Goal: Transaction & Acquisition: Purchase product/service

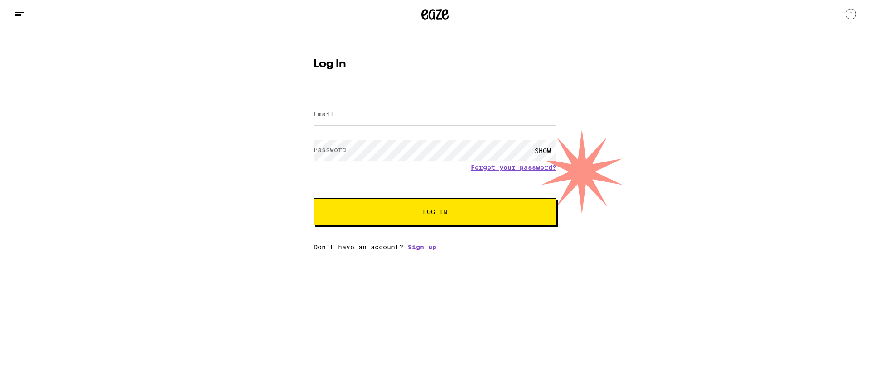
click at [357, 115] on input "Email" at bounding box center [434, 115] width 243 height 20
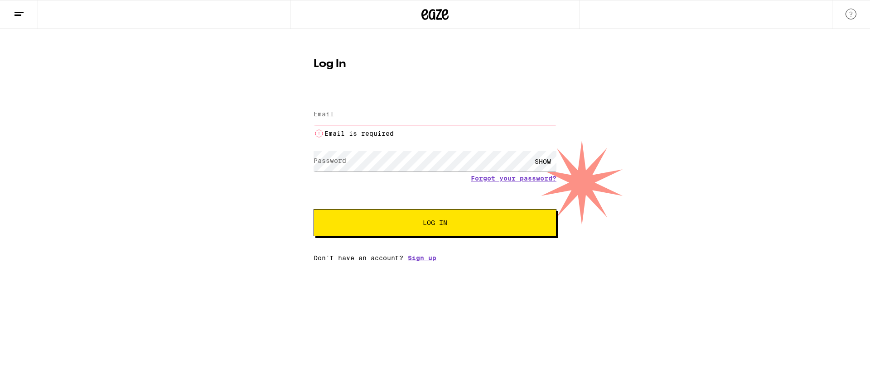
type input "[EMAIL_ADDRESS][DOMAIN_NAME]"
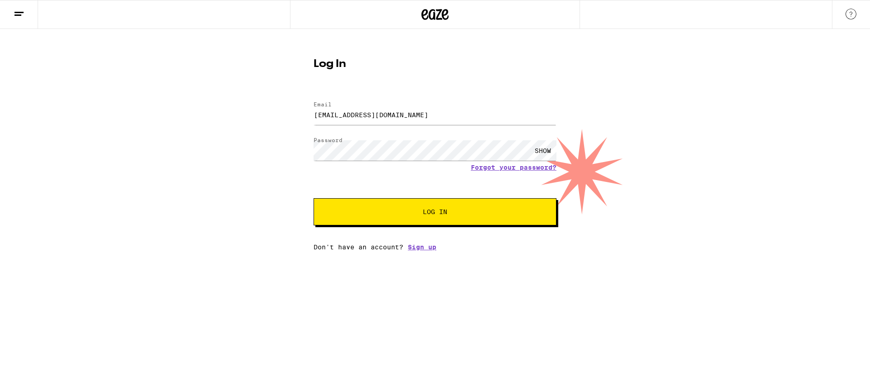
click at [419, 212] on span "Log In" at bounding box center [434, 212] width 169 height 6
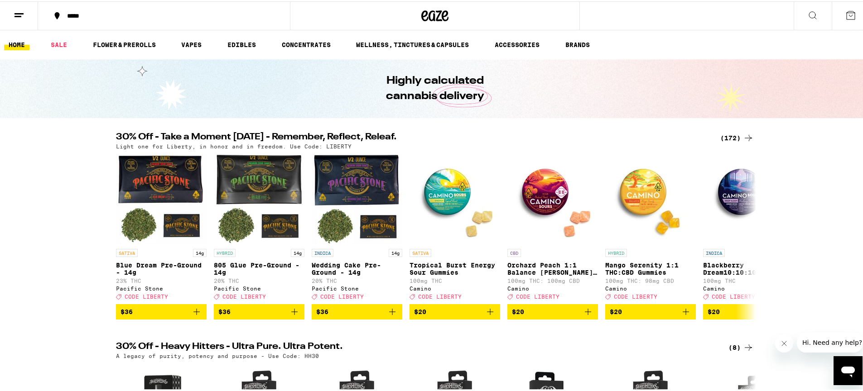
click at [75, 16] on div "*****" at bounding box center [169, 14] width 212 height 6
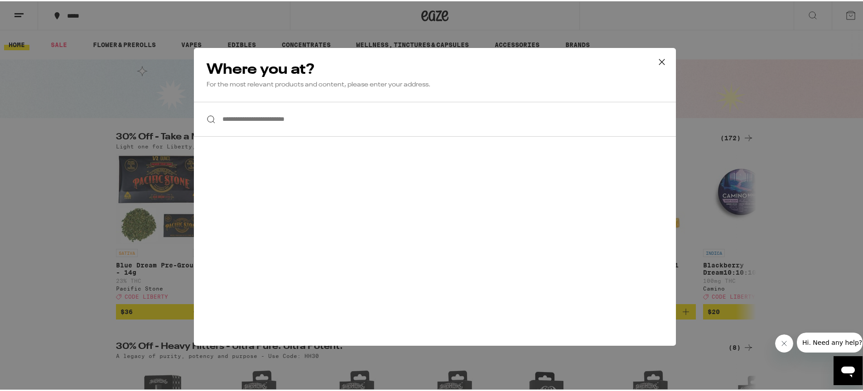
click at [271, 115] on input "**********" at bounding box center [435, 118] width 482 height 35
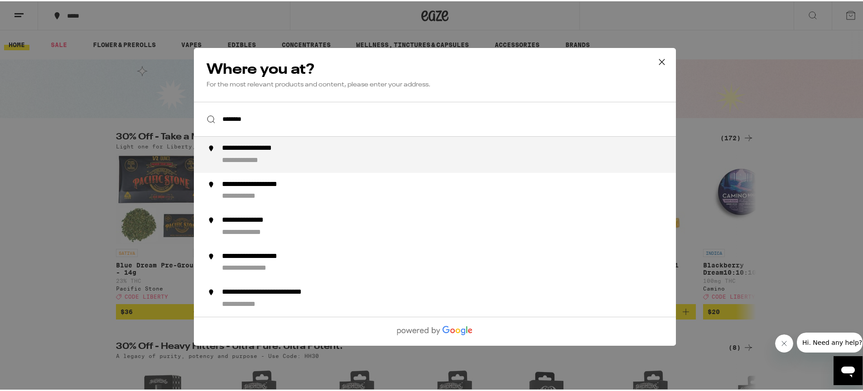
click at [264, 154] on div "**********" at bounding box center [453, 154] width 462 height 22
type input "**********"
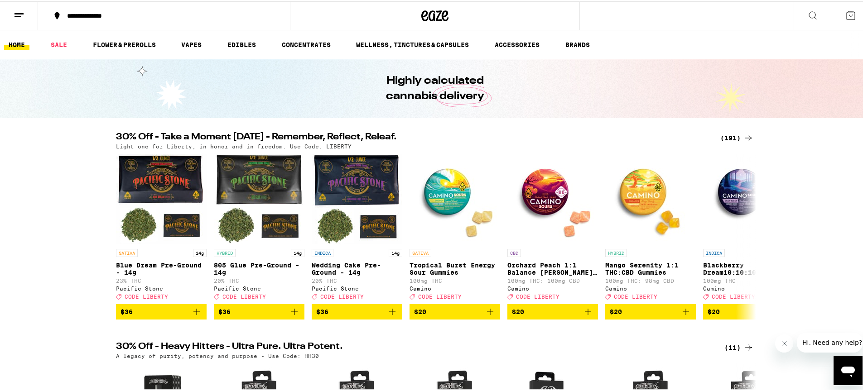
click at [739, 135] on div "(191)" at bounding box center [737, 136] width 34 height 11
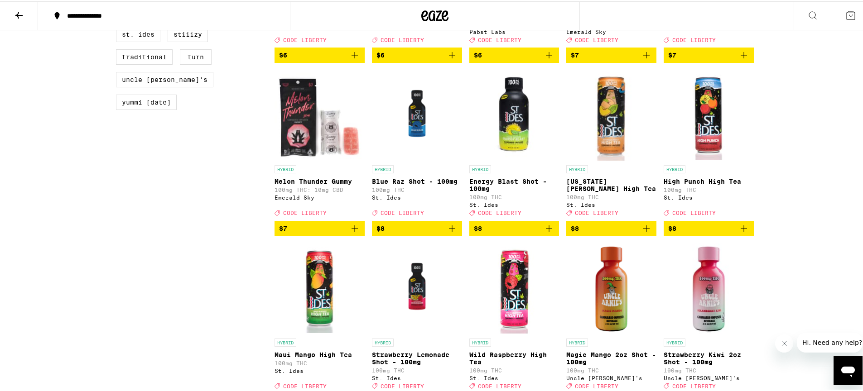
scroll to position [966, 0]
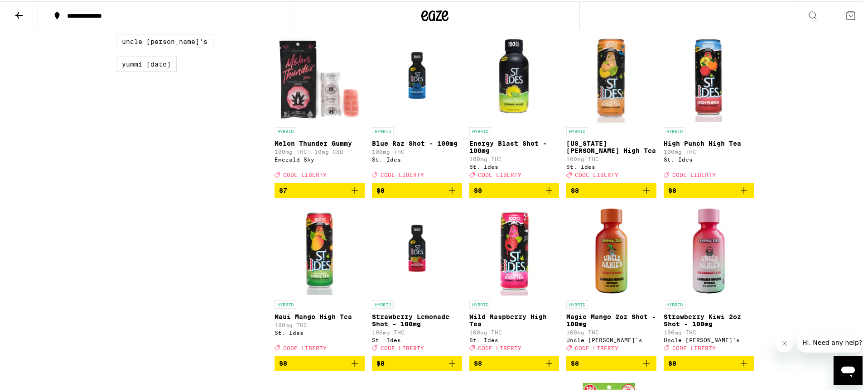
click at [350, 195] on icon "Add to bag" at bounding box center [354, 189] width 11 height 11
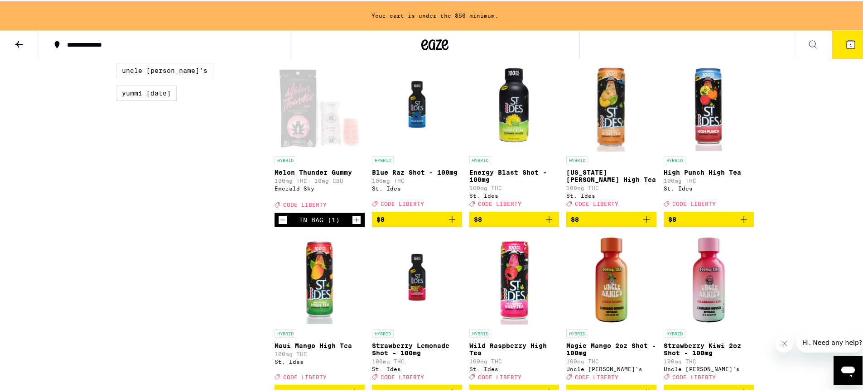
scroll to position [995, 0]
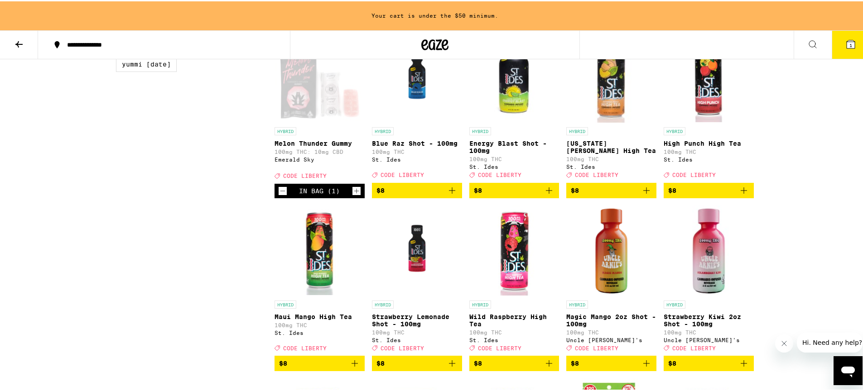
click at [352, 195] on icon "Increment" at bounding box center [356, 189] width 8 height 11
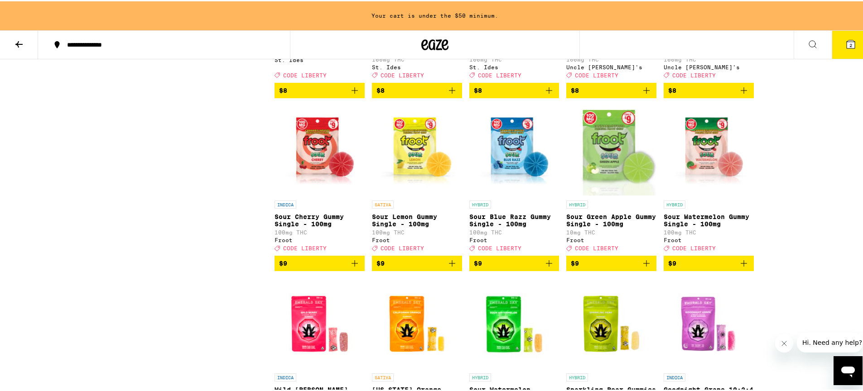
scroll to position [1277, 0]
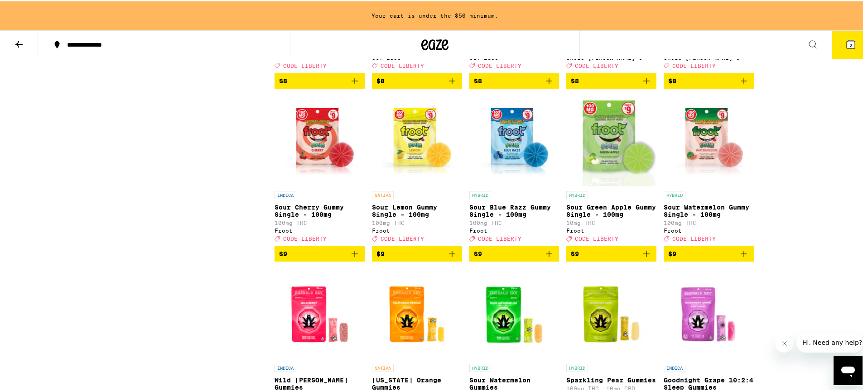
click at [646, 258] on icon "Add to bag" at bounding box center [646, 252] width 11 height 11
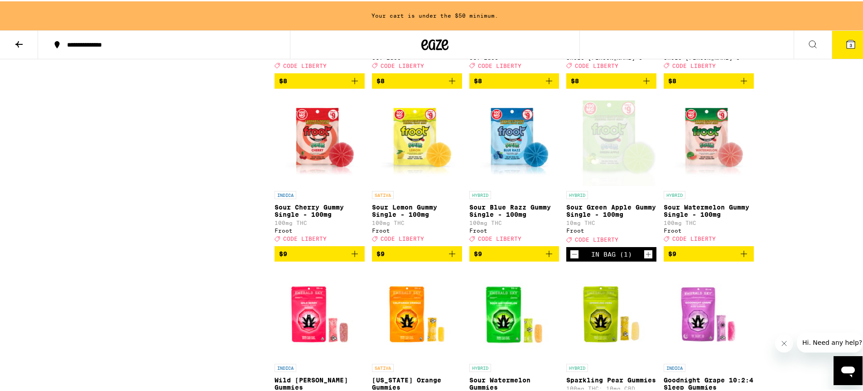
click at [646, 259] on icon "Increment" at bounding box center [648, 253] width 8 height 11
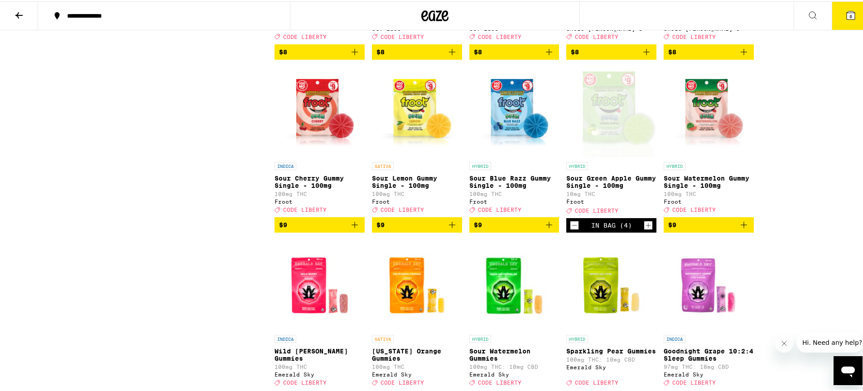
scroll to position [1248, 0]
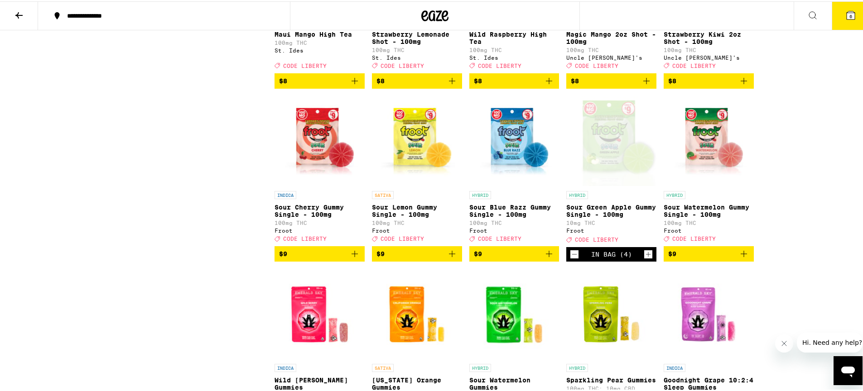
click at [645, 259] on icon "Increment" at bounding box center [648, 253] width 8 height 11
click at [447, 258] on icon "Add to bag" at bounding box center [452, 252] width 11 height 11
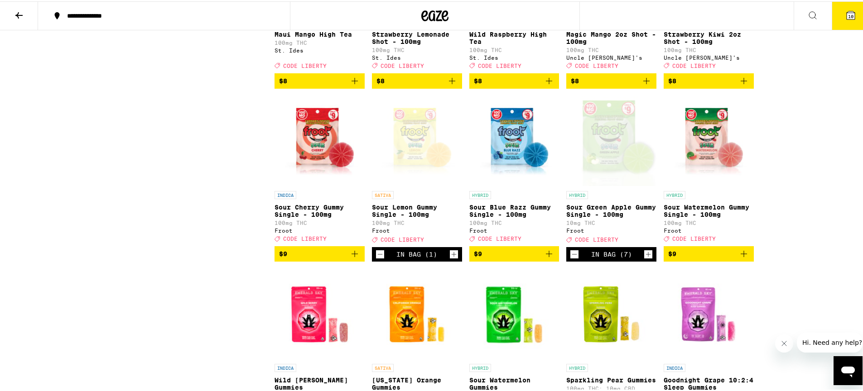
click at [450, 259] on icon "Increment" at bounding box center [454, 253] width 8 height 11
click at [451, 259] on icon "Increment" at bounding box center [454, 253] width 8 height 11
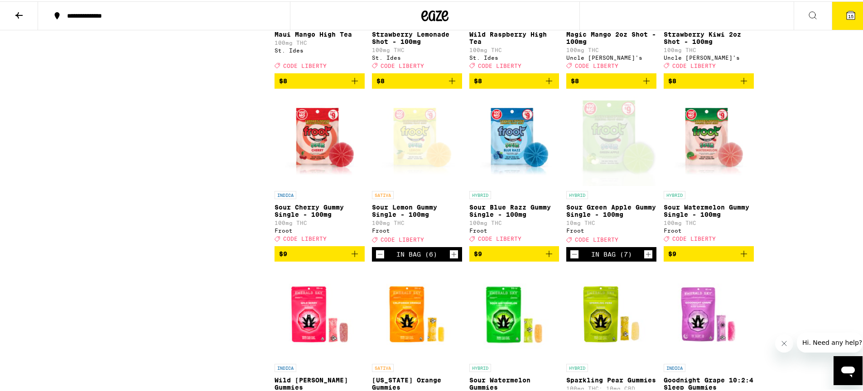
click at [451, 259] on icon "Increment" at bounding box center [454, 253] width 8 height 11
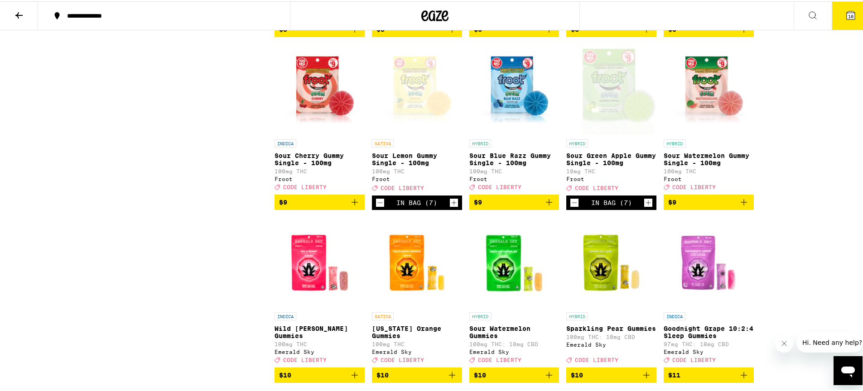
scroll to position [1302, 0]
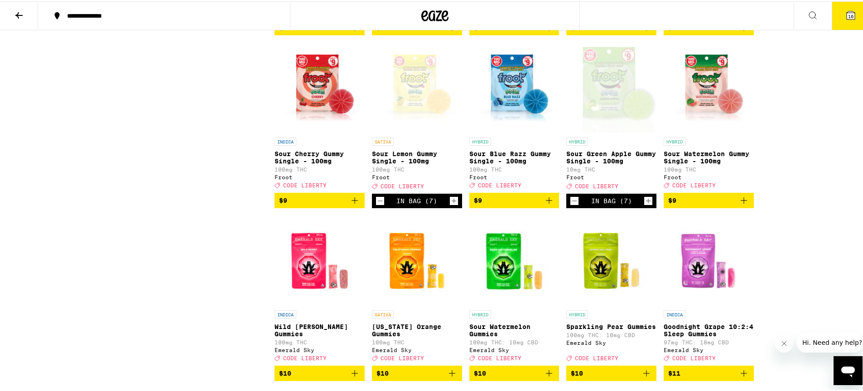
click at [351, 205] on icon "Add to bag" at bounding box center [354, 199] width 11 height 11
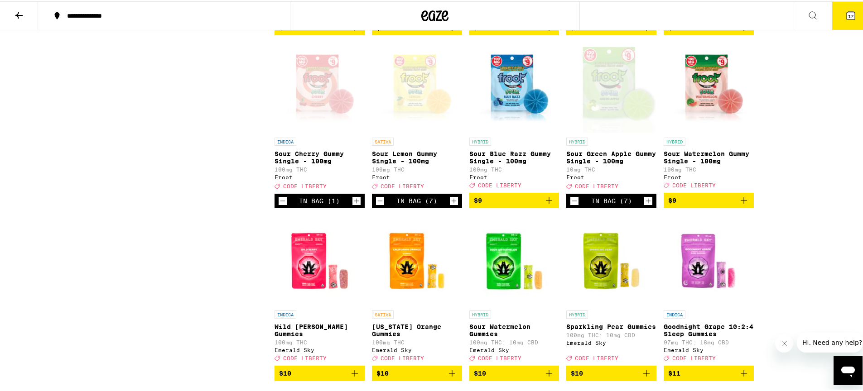
click at [352, 205] on icon "Increment" at bounding box center [356, 199] width 8 height 11
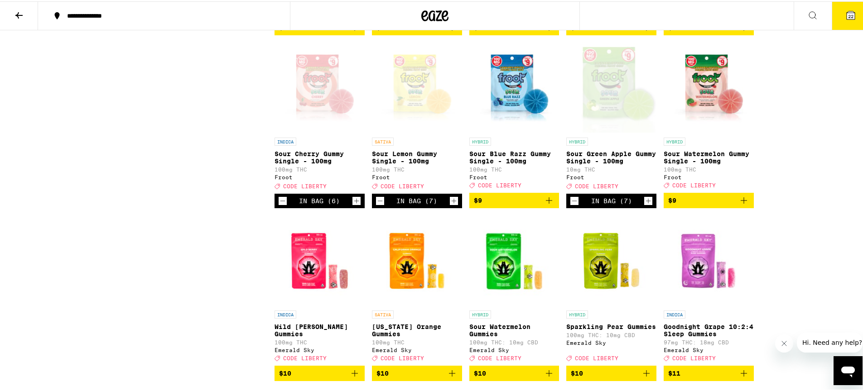
click at [352, 205] on icon "Increment" at bounding box center [356, 199] width 8 height 11
click at [738, 205] on icon "Add to bag" at bounding box center [743, 199] width 11 height 11
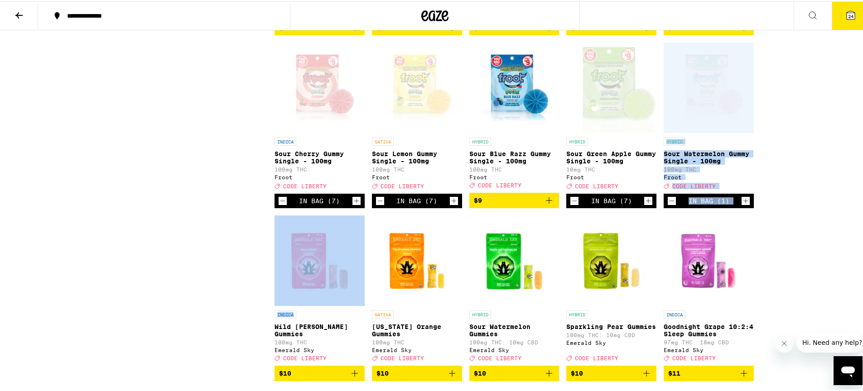
click at [735, 207] on div "In Bag (1)" at bounding box center [709, 200] width 90 height 14
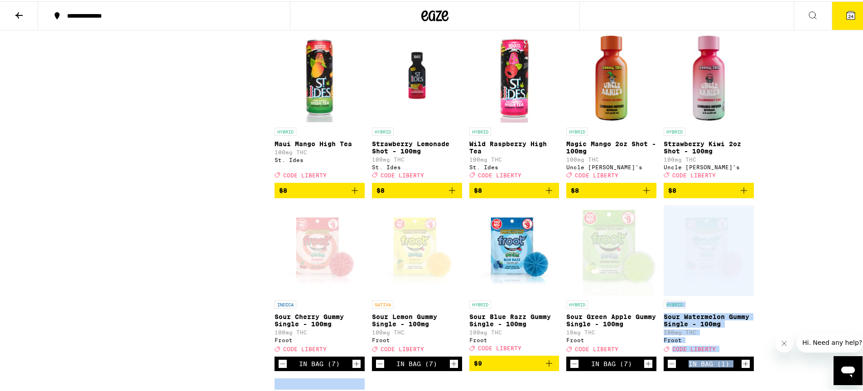
scroll to position [1139, 0]
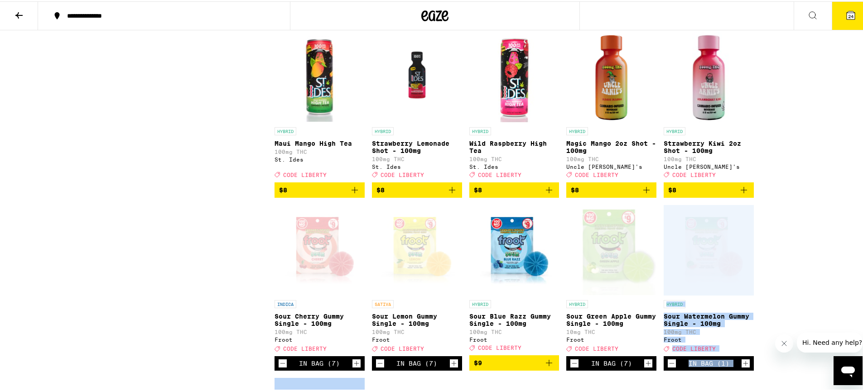
click at [848, 14] on span "24" at bounding box center [850, 14] width 5 height 5
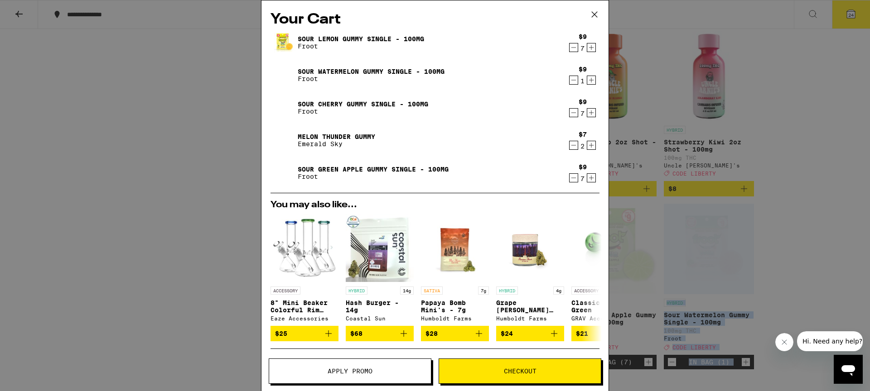
click at [396, 375] on button "Apply Promo" at bounding box center [350, 371] width 163 height 25
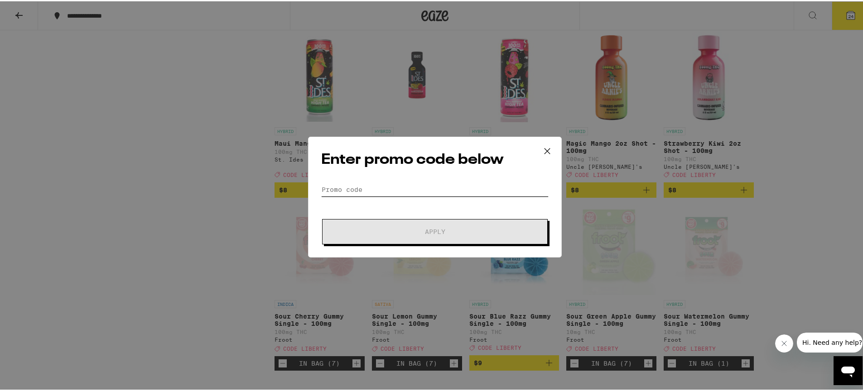
click at [363, 186] on input "Promo Code" at bounding box center [434, 189] width 227 height 14
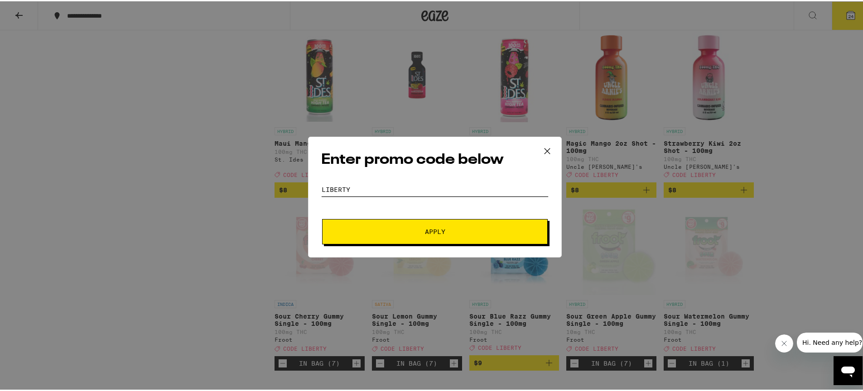
type input "liberty"
click at [417, 227] on span "Apply" at bounding box center [434, 230] width 163 height 6
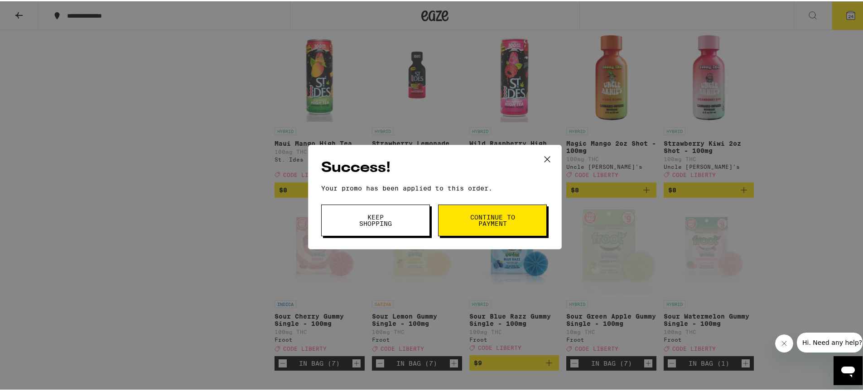
click at [520, 221] on button "Continue to payment" at bounding box center [492, 219] width 109 height 32
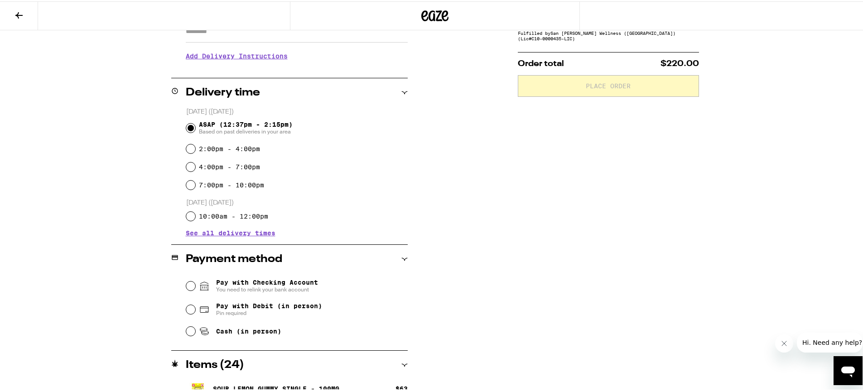
scroll to position [179, 0]
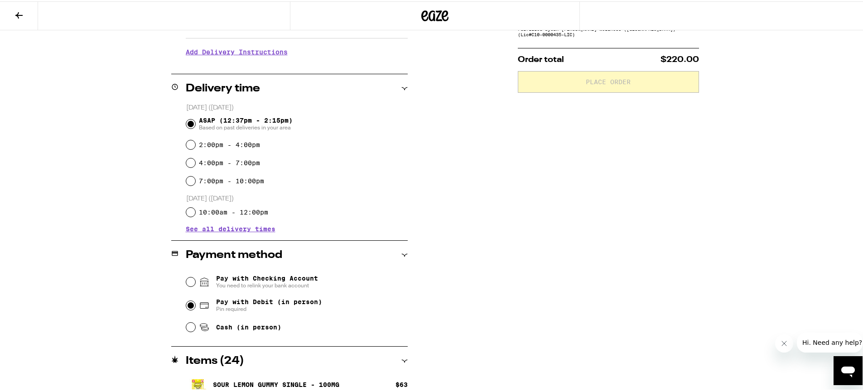
click at [191, 304] on input "Pay with Debit (in person) Pin required" at bounding box center [190, 304] width 9 height 9
radio input "true"
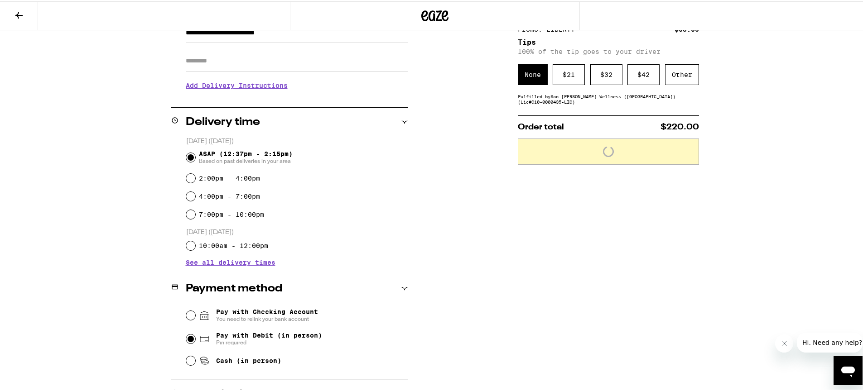
scroll to position [0, 0]
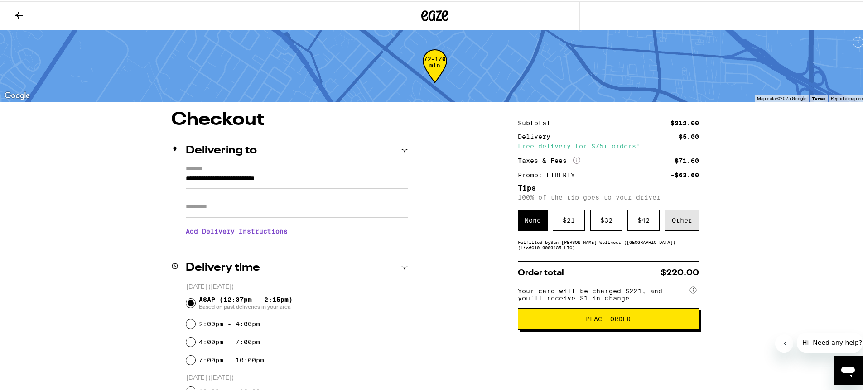
click at [667, 221] on div "Other" at bounding box center [682, 219] width 34 height 21
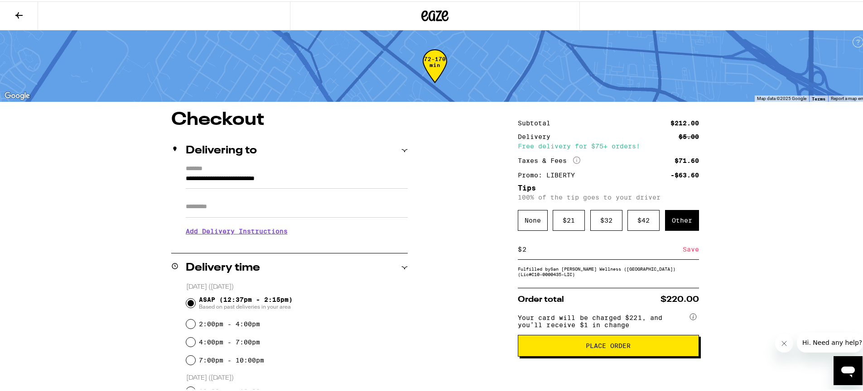
type input "2"
click at [688, 252] on div "Save" at bounding box center [691, 248] width 16 height 20
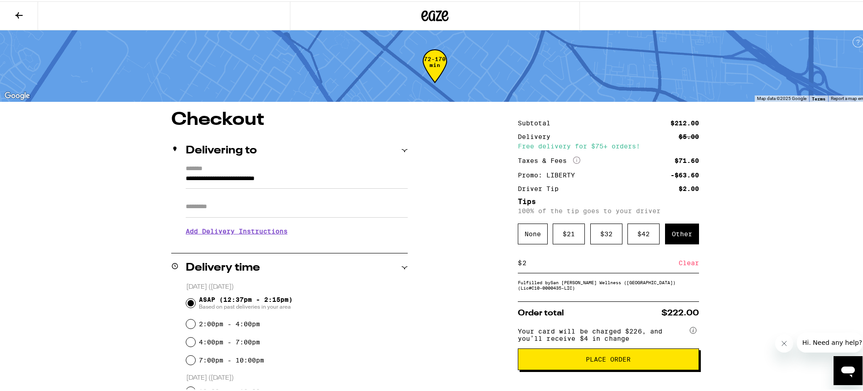
click at [679, 265] on div "Clear" at bounding box center [689, 262] width 20 height 20
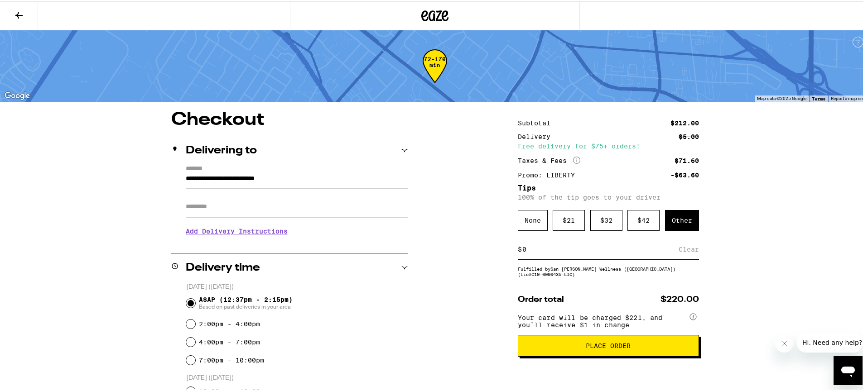
click at [611, 348] on span "Place Order" at bounding box center [608, 345] width 45 height 6
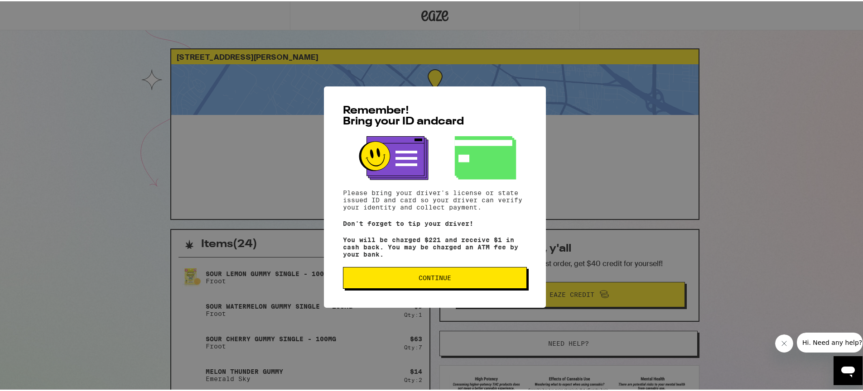
click at [444, 275] on button "Continue" at bounding box center [435, 277] width 184 height 22
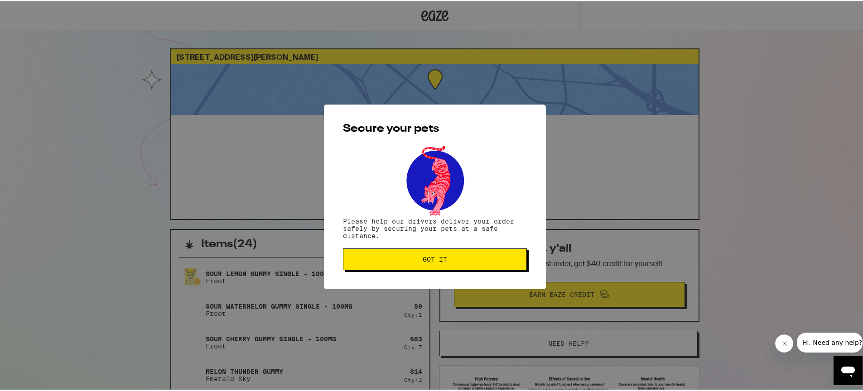
click at [448, 255] on button "Got it" at bounding box center [435, 258] width 184 height 22
